Goal: Check status: Check status

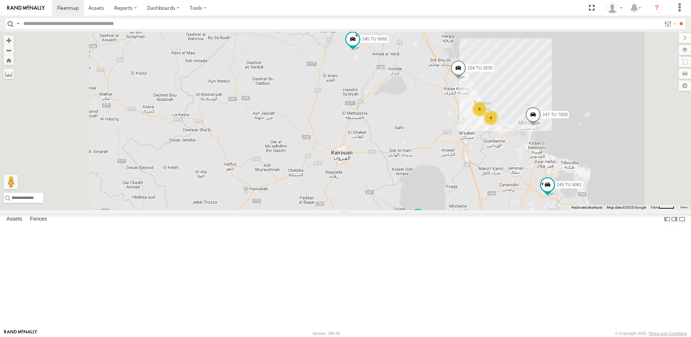
drag, startPoint x: 396, startPoint y: 209, endPoint x: 416, endPoint y: 164, distance: 49.2
click at [415, 167] on div "245 TU 9053 245 TU 9061 246 TU 8280 245 TU 9060 240 TU 779 245 TU 9064 5 234 TU…" at bounding box center [345, 121] width 691 height 178
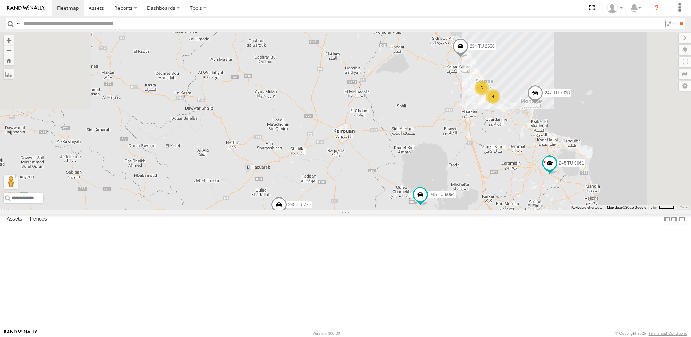
drag, startPoint x: 391, startPoint y: 215, endPoint x: 393, endPoint y: 202, distance: 13.2
click at [393, 202] on div "245 TU 9053 245 TU 9061 246 TU 8280 245 TU 9060 240 TU 779 245 TU 9064 5 234 TU…" at bounding box center [345, 121] width 691 height 178
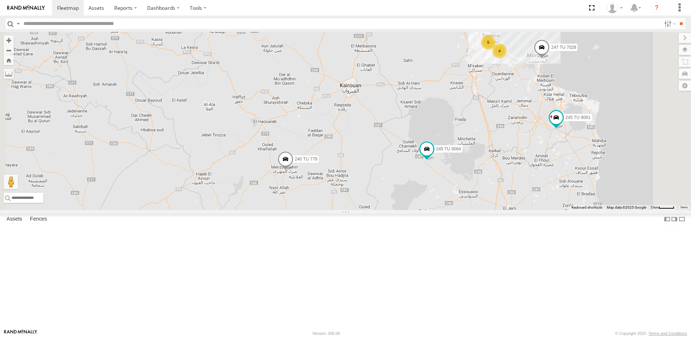
drag, startPoint x: 425, startPoint y: 251, endPoint x: 432, endPoint y: 206, distance: 45.0
click at [432, 206] on div "245 TU 9053 245 TU 9061 246 TU 8280 245 TU 9060 240 TU 779 245 TU 9064 5 234 TU…" at bounding box center [345, 121] width 691 height 178
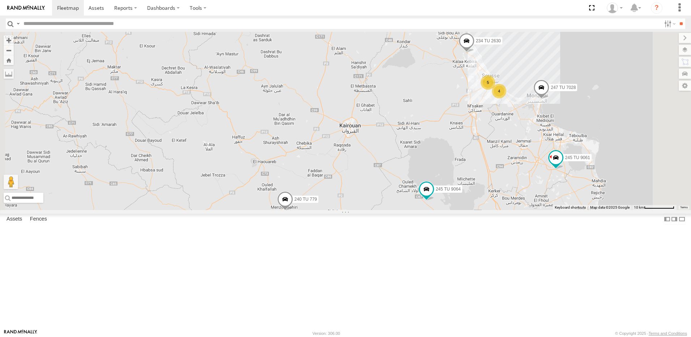
drag, startPoint x: 477, startPoint y: 158, endPoint x: 477, endPoint y: 205, distance: 47.0
click at [477, 205] on div "245 TU 9053 245 TU 9061 246 TU 8280 245 TU 9060 240 TU 779 245 TU 9064 5 234 TU…" at bounding box center [345, 121] width 691 height 178
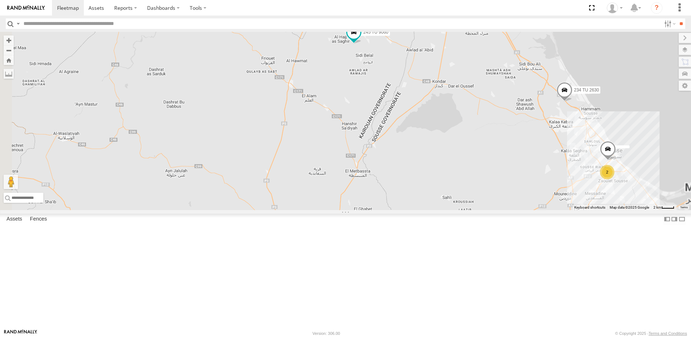
drag, startPoint x: 471, startPoint y: 100, endPoint x: 472, endPoint y: 147, distance: 47.0
click at [472, 147] on div "245 TU 9053 245 TU 9061 246 TU 8280 245 TU 9060 240 TU 779 245 TU 9064 234 TU 2…" at bounding box center [345, 121] width 691 height 178
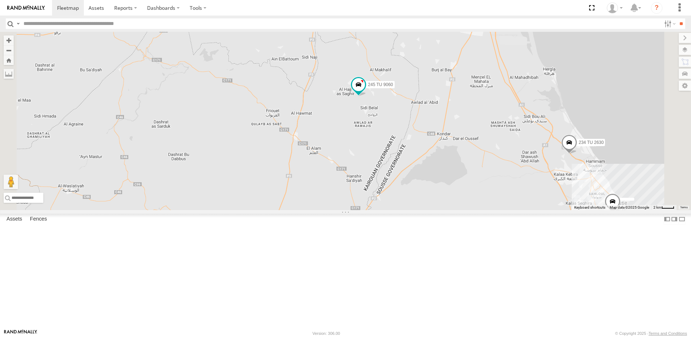
drag, startPoint x: 453, startPoint y: 168, endPoint x: 457, endPoint y: 217, distance: 48.3
click at [457, 210] on div "245 TU 9053 245 TU 9061 246 TU 8280 245 TU 9060 240 TU 779 245 TU 9064 234 TU 2…" at bounding box center [345, 121] width 691 height 178
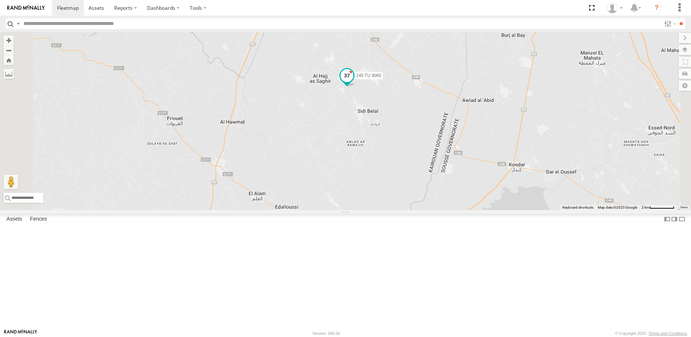
click at [354, 82] on span at bounding box center [347, 75] width 13 height 13
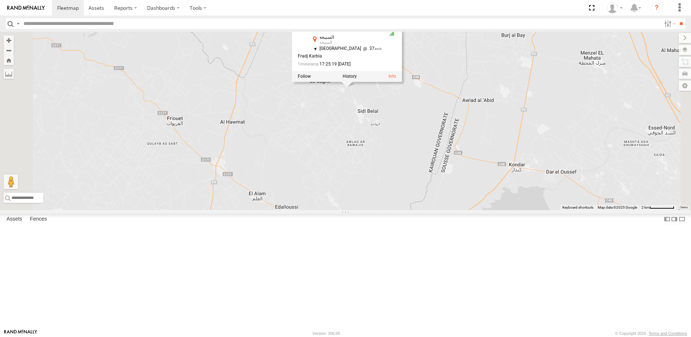
click at [450, 166] on div "245 TU 9053 245 TU 9061 246 TU 8280 245 TU 9060 240 TU 779 245 TU 9064 234 TU 2…" at bounding box center [345, 121] width 691 height 178
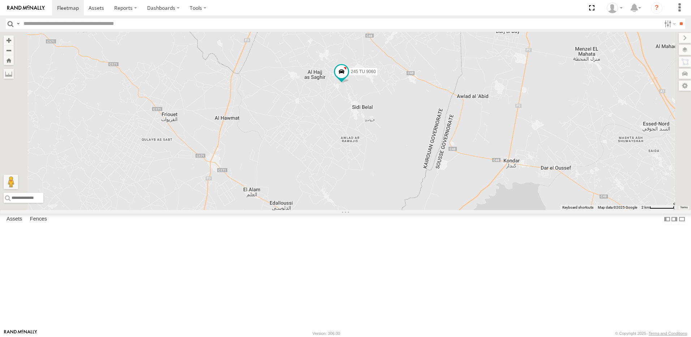
drag, startPoint x: 442, startPoint y: 184, endPoint x: 381, endPoint y: 130, distance: 81.5
click at [376, 122] on div "245 TU 9053 245 TU 9061 246 TU 8280 245 TU 9060 240 TU 779 245 TU 9064 234 TU 2…" at bounding box center [345, 121] width 691 height 178
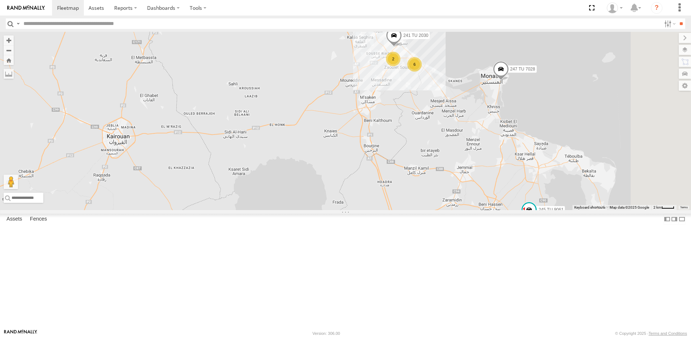
drag, startPoint x: 571, startPoint y: 206, endPoint x: 523, endPoint y: 158, distance: 68.5
click at [523, 158] on div "245 TU 9053 245 TU 9061 246 TU 8280 245 TU 9060 240 TU 779 245 TU 9064 234 TU 2…" at bounding box center [345, 121] width 691 height 178
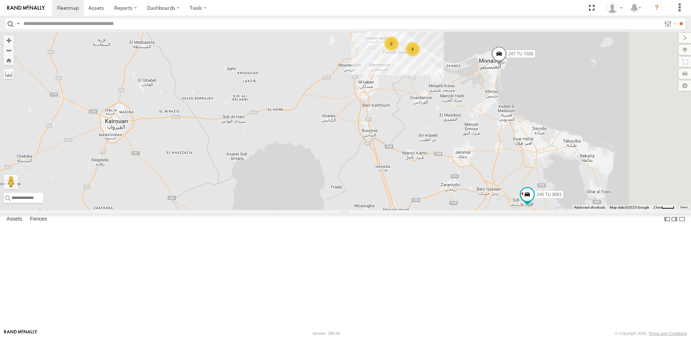
drag, startPoint x: 505, startPoint y: 242, endPoint x: 583, endPoint y: 164, distance: 110.7
click at [582, 164] on div "245 TU 9053 245 TU 9061 246 TU 8280 245 TU 9060 240 TU 779 245 TU 9064 234 TU 2…" at bounding box center [345, 121] width 691 height 178
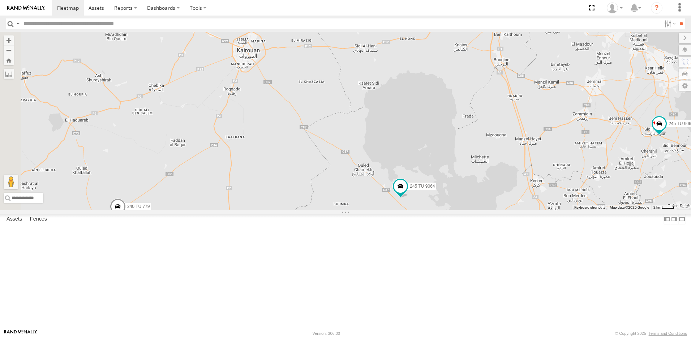
drag, startPoint x: 335, startPoint y: 161, endPoint x: 359, endPoint y: 174, distance: 27.5
click at [359, 174] on div "245 TU 9053 245 TU 9061 246 TU 8280 245 TU 9060 240 TU 779 245 TU 9064 234 TU 2…" at bounding box center [345, 121] width 691 height 178
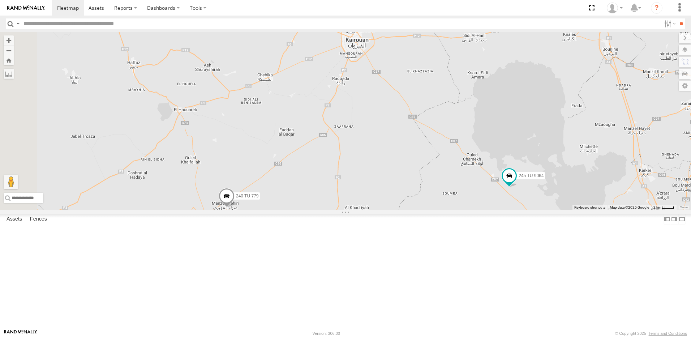
drag, startPoint x: 279, startPoint y: 202, endPoint x: 388, endPoint y: 193, distance: 109.2
click at [388, 193] on div "245 TU 9053 245 TU 9061 246 TU 8280 245 TU 9060 240 TU 779 245 TU 9064 234 TU 2…" at bounding box center [345, 121] width 691 height 178
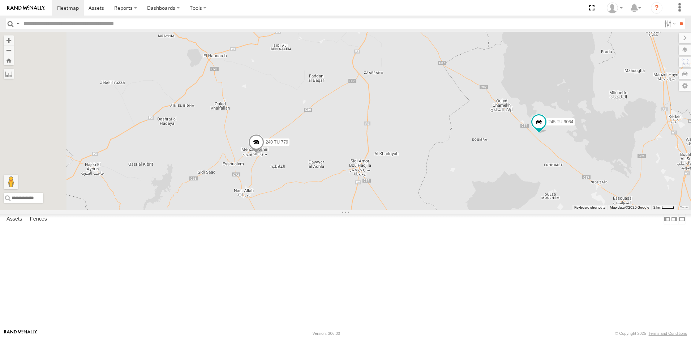
drag, startPoint x: 318, startPoint y: 236, endPoint x: 341, endPoint y: 194, distance: 47.5
click at [264, 154] on span at bounding box center [256, 144] width 16 height 20
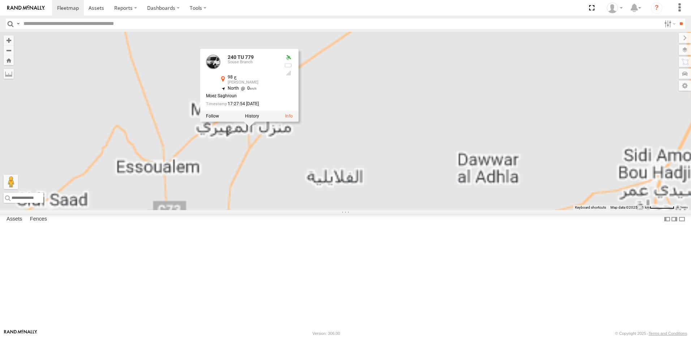
click at [337, 210] on div "245 TU 9053 245 TU 9061 246 TU 8280 245 TU 9060 240 TU 779 245 TU 9064 234 TU 2…" at bounding box center [345, 121] width 691 height 178
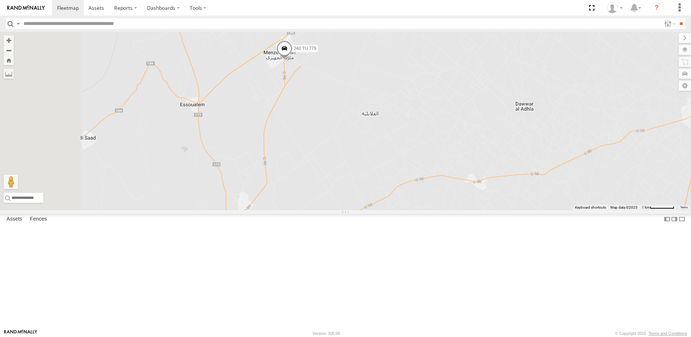
drag, startPoint x: 340, startPoint y: 242, endPoint x: 378, endPoint y: 175, distance: 77.5
click at [378, 175] on div "245 TU 9053 245 TU 9061 246 TU 8280 245 TU 9060 240 TU 779 245 TU 9064 234 TU 2…" at bounding box center [345, 121] width 691 height 178
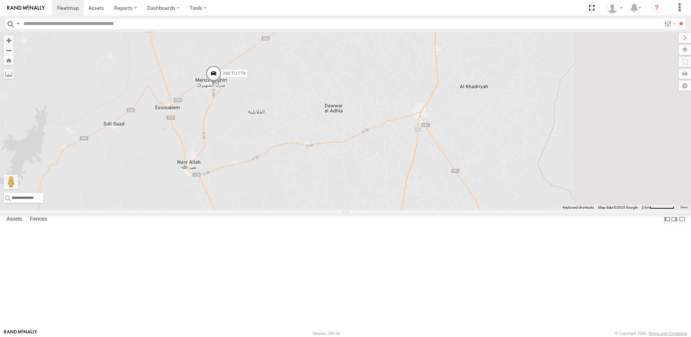
drag, startPoint x: 607, startPoint y: 198, endPoint x: 517, endPoint y: 197, distance: 90.4
click at [517, 197] on div "245 TU 9053 245 TU 9061 246 TU 8280 245 TU 9060 240 TU 779 245 TU 9064 234 TU 2…" at bounding box center [345, 121] width 691 height 178
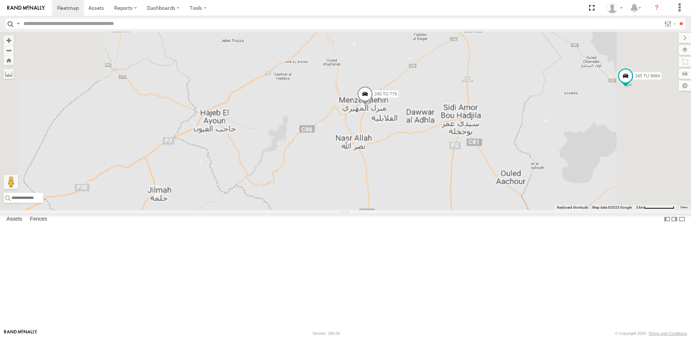
drag, startPoint x: 548, startPoint y: 94, endPoint x: 524, endPoint y: 188, distance: 97.1
click at [525, 190] on div "245 TU 9053 245 TU 9061 246 TU 8280 245 TU 9060 240 TU 779 245 TU 9064 234 TU 2…" at bounding box center [345, 121] width 691 height 178
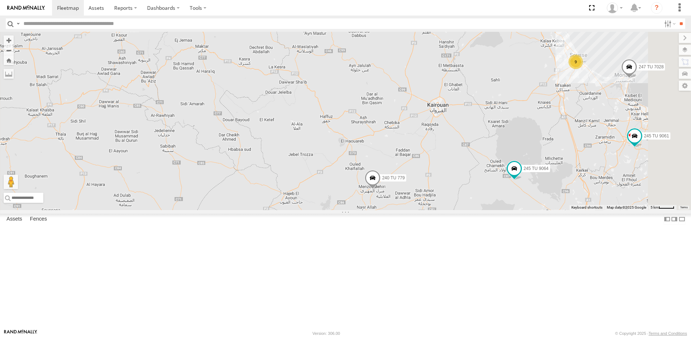
drag, startPoint x: 530, startPoint y: 121, endPoint x: 529, endPoint y: 165, distance: 44.1
click at [529, 165] on div "245 TU 9053 245 TU 9061 246 TU 8280 245 TU 9060 240 TU 779 245 TU 9064 234 TU 2…" at bounding box center [345, 121] width 691 height 178
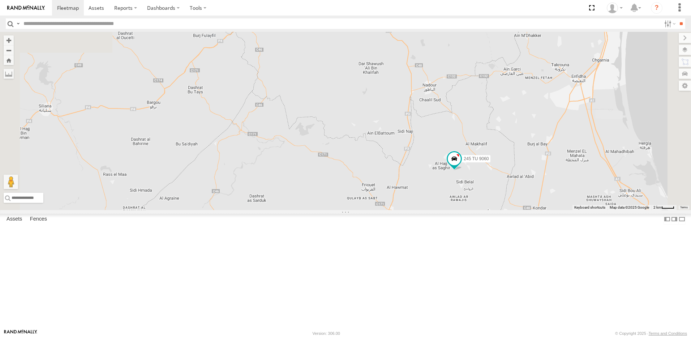
drag, startPoint x: 499, startPoint y: 156, endPoint x: 525, endPoint y: 212, distance: 62.0
click at [525, 210] on div "245 TU 9053 245 TU 9061 246 TU 8280 245 TU 9060 240 TU 779 245 TU 9064 234 TU 2…" at bounding box center [345, 121] width 691 height 178
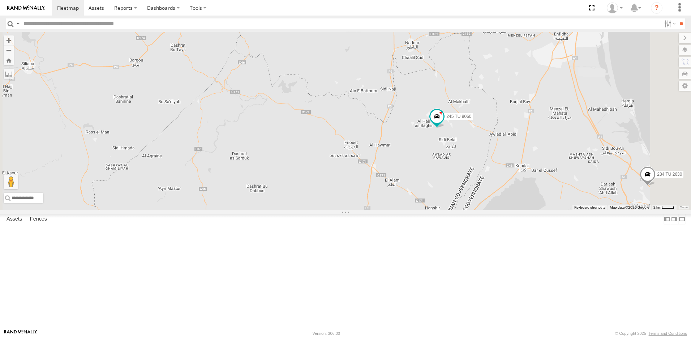
drag, startPoint x: 521, startPoint y: 195, endPoint x: 515, endPoint y: 182, distance: 14.2
click at [515, 182] on div "245 TU 9053 245 TU 9061 246 TU 8280 245 TU 9060 240 TU 779 245 TU 9064 234 TU 2…" at bounding box center [345, 121] width 691 height 178
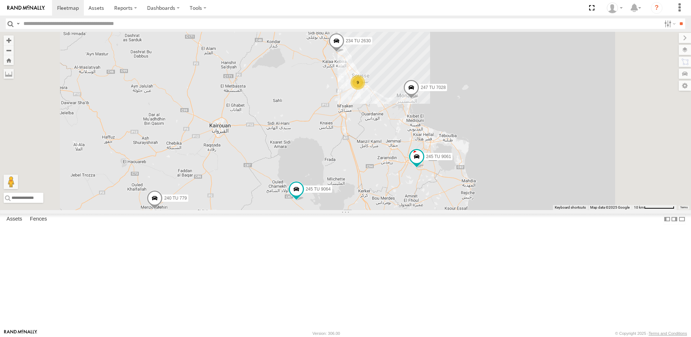
drag, startPoint x: 418, startPoint y: 157, endPoint x: 418, endPoint y: 180, distance: 23.1
click at [418, 180] on div "245 TU 9053 246 TU 8280 245 TU 9060 240 TU 779 245 TU 9064 234 TU 2630 247 TU 7…" at bounding box center [345, 121] width 691 height 178
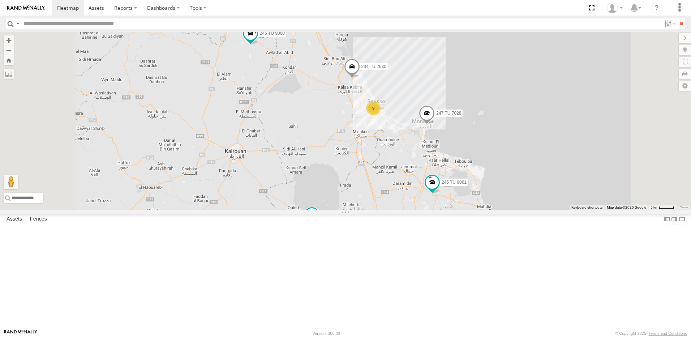
click at [429, 163] on div "245 TU 9053 246 TU 8280 245 TU 9060 240 TU 779 245 TU 9064 234 TU 2630 247 TU 7…" at bounding box center [345, 121] width 691 height 178
